Goal: Complete application form

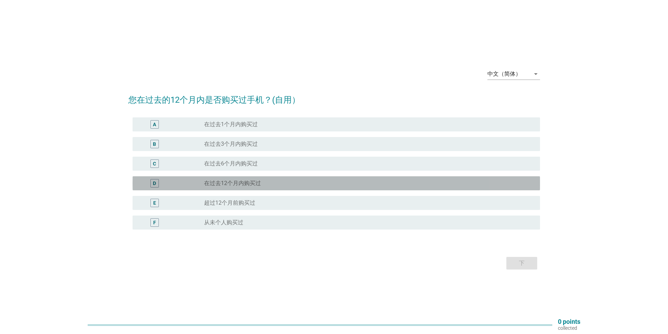
click at [270, 182] on div "radio_button_unchecked 在过去12个月内购买过" at bounding box center [366, 183] width 325 height 7
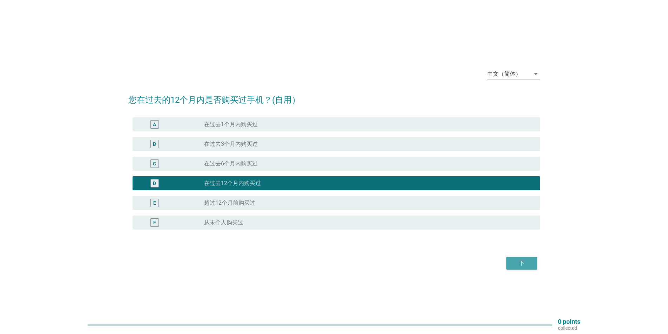
click at [520, 265] on div "下" at bounding box center [522, 263] width 20 height 8
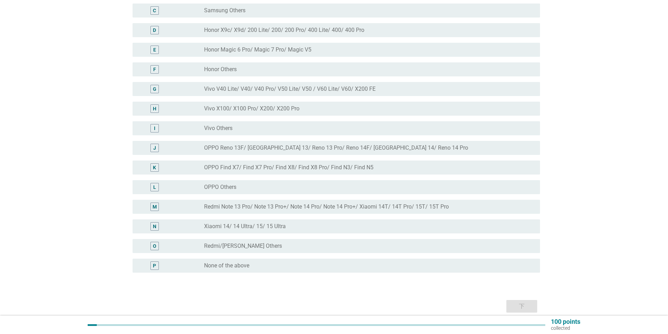
scroll to position [140, 0]
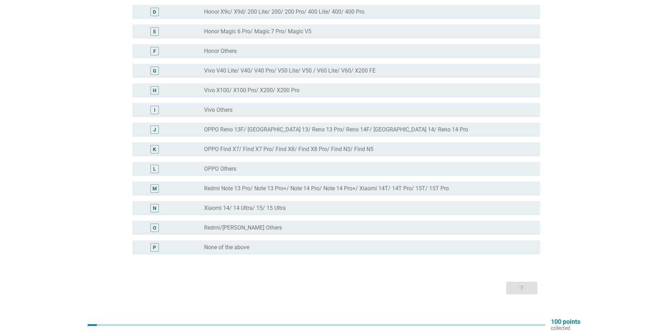
click at [304, 133] on div "radio_button_unchecked OPPO Reno 13F/ Reno 13/ Reno 13 Pro/ Reno 14F/ [GEOGRAPH…" at bounding box center [369, 130] width 330 height 8
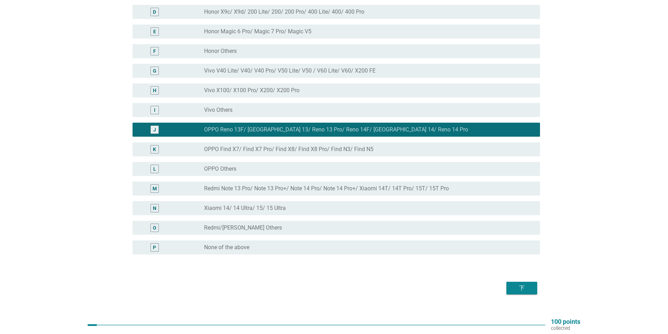
click at [528, 287] on div "下" at bounding box center [522, 288] width 20 height 8
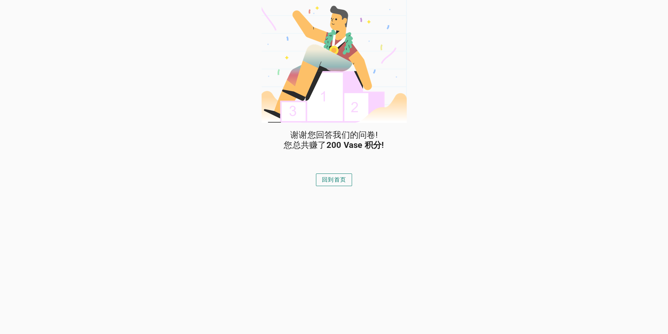
click at [339, 178] on div "回到首页" at bounding box center [334, 180] width 24 height 8
